Goal: Task Accomplishment & Management: Complete application form

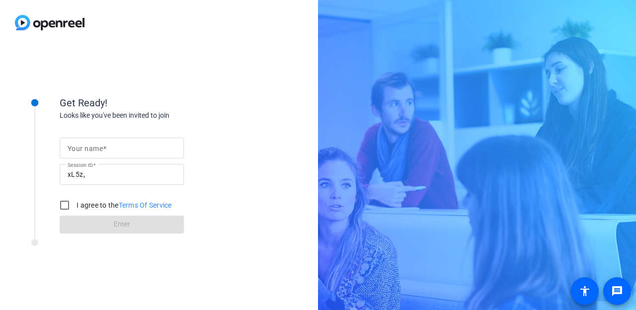
click at [89, 149] on mat-label "Your name" at bounding box center [85, 149] width 35 height 8
click at [89, 149] on input "Your name" at bounding box center [122, 148] width 108 height 12
type input "[PERSON_NAME]"
click at [61, 205] on input "I agree to the Terms Of Service" at bounding box center [65, 205] width 20 height 20
checkbox input "true"
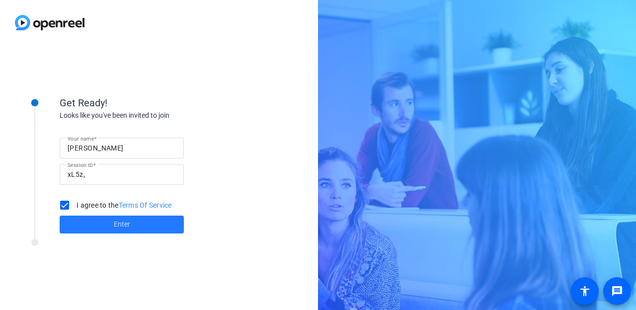
click at [97, 225] on span at bounding box center [122, 225] width 124 height 24
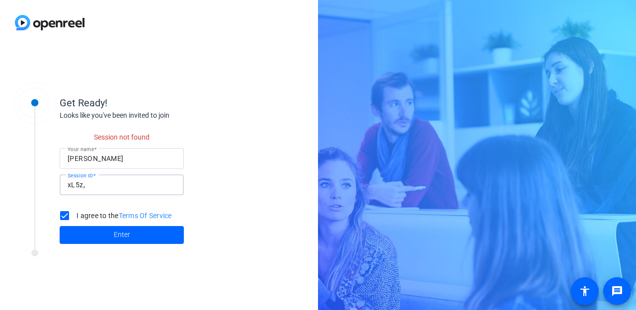
click at [95, 184] on input "xL5z," at bounding box center [122, 185] width 108 height 12
click at [117, 233] on span "Enter" at bounding box center [122, 234] width 16 height 10
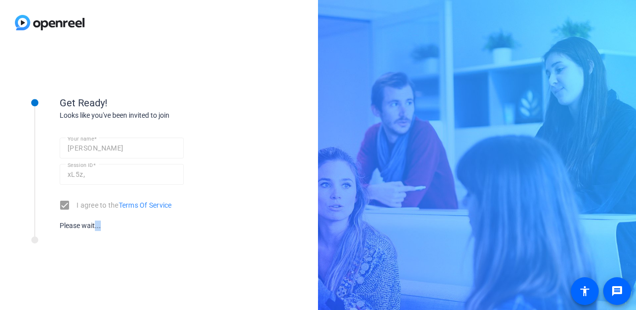
click at [117, 233] on div "Get Ready! Looks like you've been invited to join Your name [PERSON_NAME] Sessi…" at bounding box center [134, 157] width 248 height 158
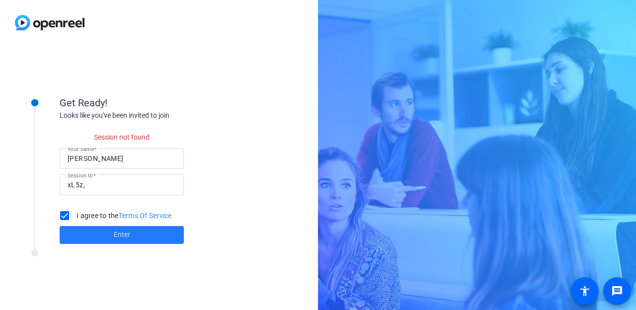
click at [136, 234] on span at bounding box center [122, 235] width 124 height 24
click at [84, 186] on input "xL5z," at bounding box center [122, 185] width 108 height 12
drag, startPoint x: 66, startPoint y: 186, endPoint x: 78, endPoint y: 186, distance: 11.9
click at [78, 186] on div "Session ID xL5z," at bounding box center [122, 184] width 124 height 21
drag, startPoint x: 68, startPoint y: 184, endPoint x: 93, endPoint y: 183, distance: 24.8
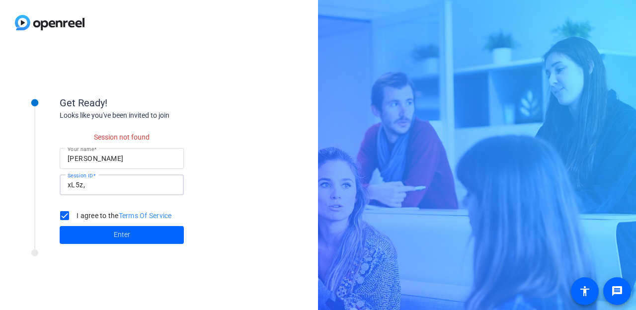
click at [93, 183] on input "xL5z," at bounding box center [122, 185] width 108 height 12
click at [232, 178] on div "Session not found Your name [PERSON_NAME] Session ID xL5z, I agree to the Terms…" at bounding box center [159, 182] width 199 height 123
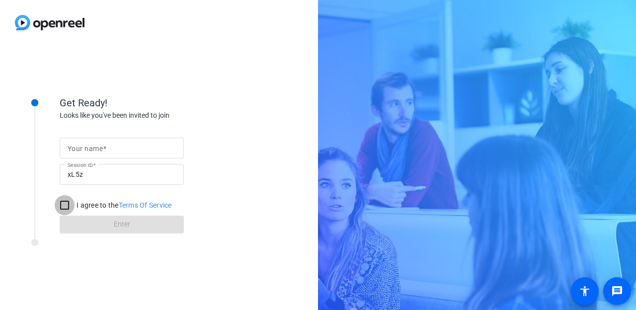
click at [66, 205] on input "I agree to the Terms Of Service" at bounding box center [65, 205] width 20 height 20
checkbox input "true"
click at [117, 225] on form "Your name Session ID xL5z I agree to the Terms Of Service Enter" at bounding box center [122, 182] width 124 height 101
click at [107, 148] on input "Your name" at bounding box center [122, 148] width 108 height 12
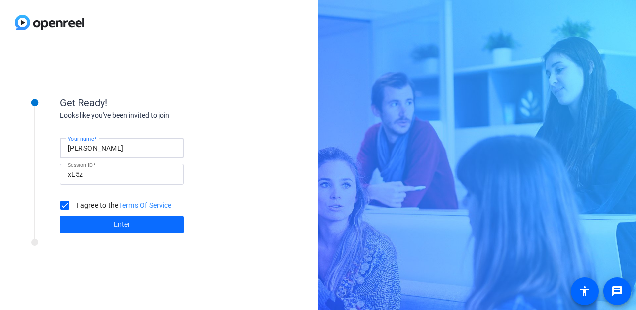
type input "[PERSON_NAME]"
click at [119, 225] on span "Enter" at bounding box center [122, 224] width 16 height 10
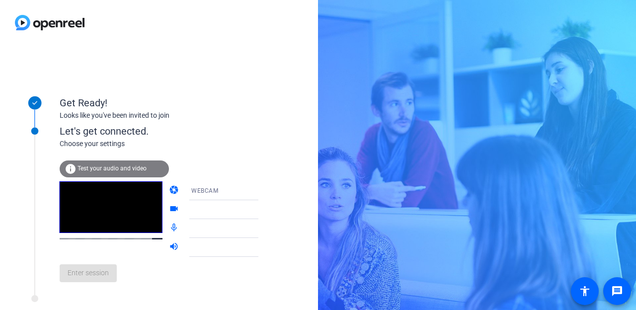
click at [191, 191] on span "WEBCAM" at bounding box center [204, 190] width 27 height 7
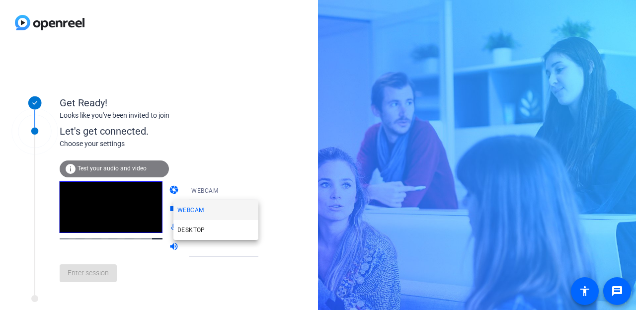
click at [97, 197] on div at bounding box center [318, 155] width 636 height 310
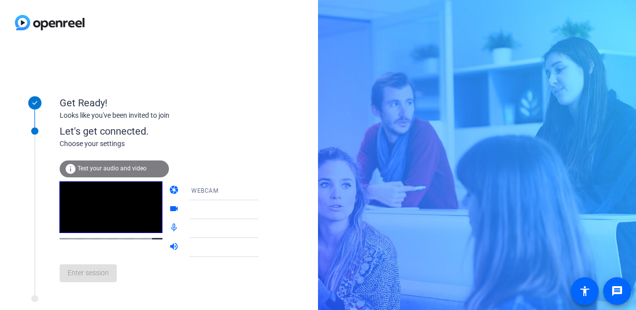
click at [262, 191] on icon at bounding box center [268, 191] width 12 height 12
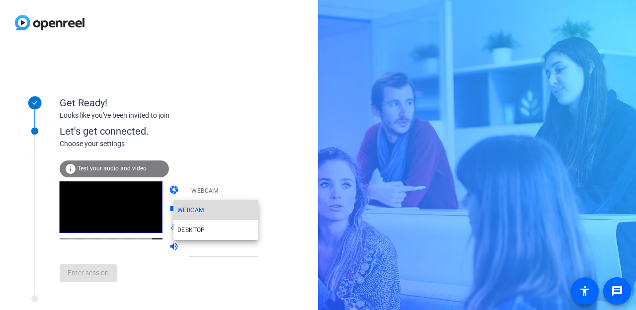
click at [198, 211] on span "WEBCAM" at bounding box center [190, 210] width 26 height 12
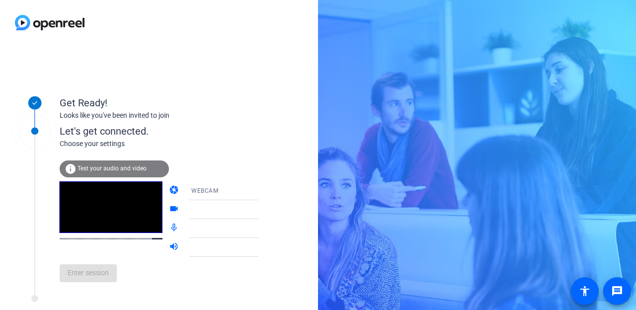
click at [266, 191] on icon at bounding box center [268, 191] width 5 height 2
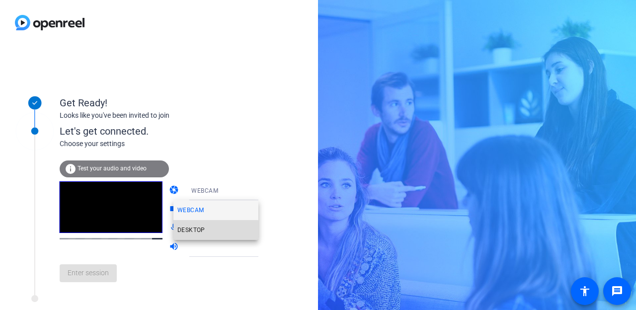
click at [198, 231] on span "DESKTOP" at bounding box center [191, 230] width 28 height 12
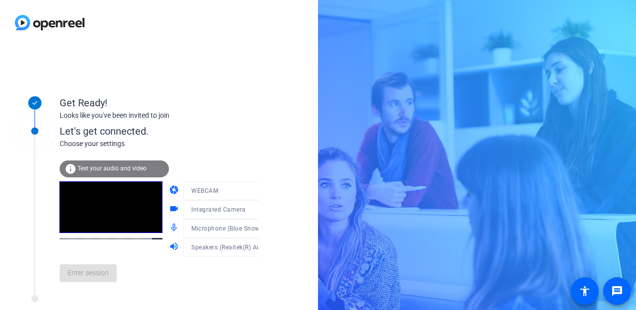
click at [115, 215] on video at bounding box center [111, 207] width 103 height 52
click at [117, 169] on span "Test your audio and video" at bounding box center [111, 168] width 69 height 7
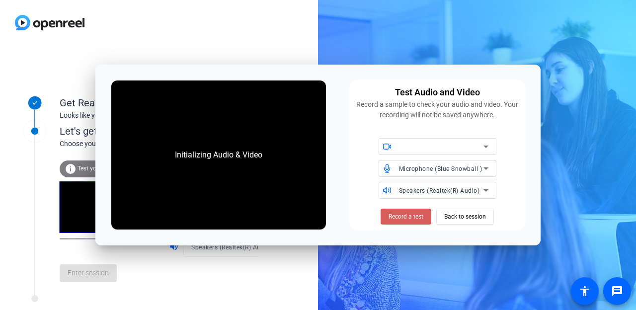
click at [395, 222] on span at bounding box center [405, 217] width 51 height 24
click at [466, 217] on div "Stop Testing (6s) Back to session" at bounding box center [438, 217] width 124 height 16
click at [414, 216] on span "Stop Testing (6s)" at bounding box center [405, 216] width 45 height 9
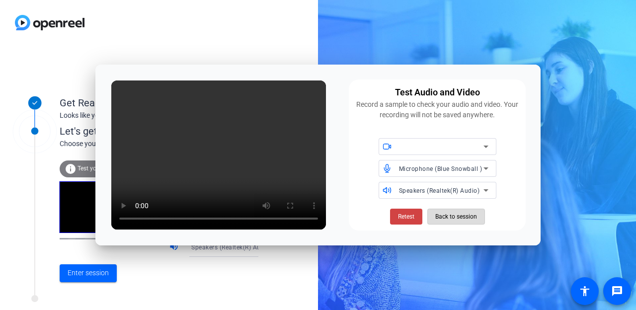
click at [473, 215] on span "Back to session" at bounding box center [456, 216] width 42 height 19
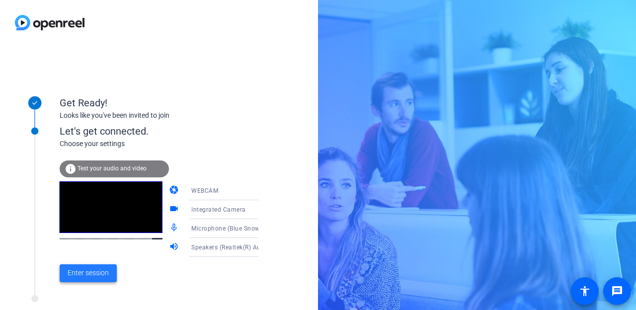
click at [94, 274] on span "Enter session" at bounding box center [88, 273] width 41 height 10
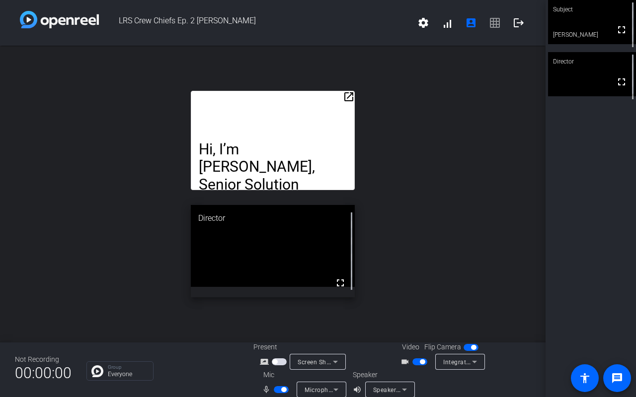
click at [348, 97] on mat-icon "open_in_new" at bounding box center [349, 97] width 12 height 12
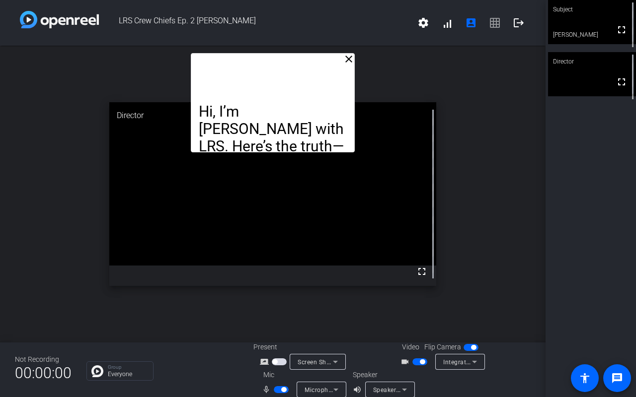
click at [345, 61] on mat-icon "close" at bounding box center [349, 59] width 12 height 12
